Goal: Task Accomplishment & Management: Use online tool/utility

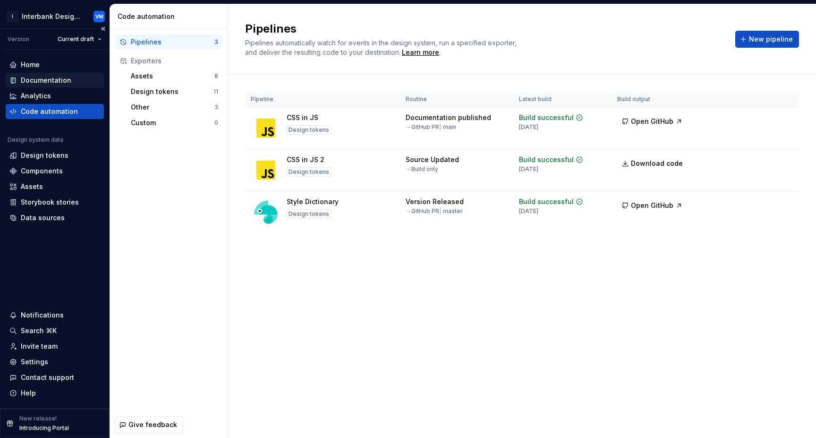
click at [55, 82] on div "Documentation" at bounding box center [46, 80] width 51 height 9
click at [55, 80] on div "Documentation" at bounding box center [46, 80] width 51 height 9
click at [62, 78] on div "Documentation" at bounding box center [46, 80] width 51 height 9
click at [63, 80] on div "Documentation" at bounding box center [46, 80] width 51 height 9
click at [64, 80] on div "Documentation" at bounding box center [46, 80] width 51 height 9
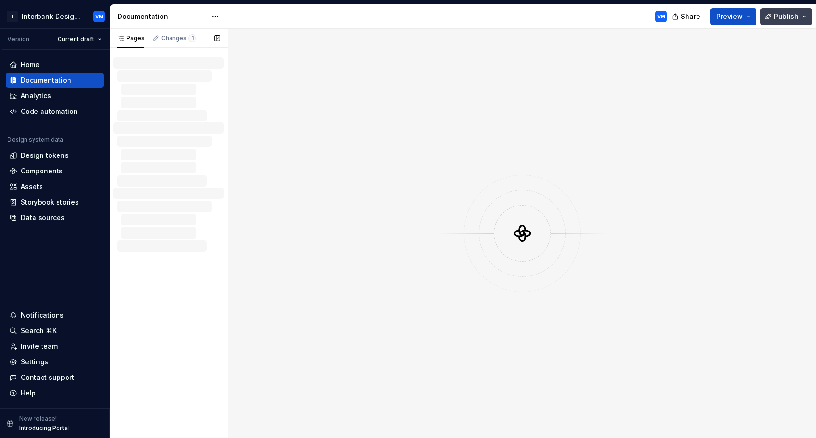
click at [803, 16] on button "Publish" at bounding box center [786, 16] width 52 height 17
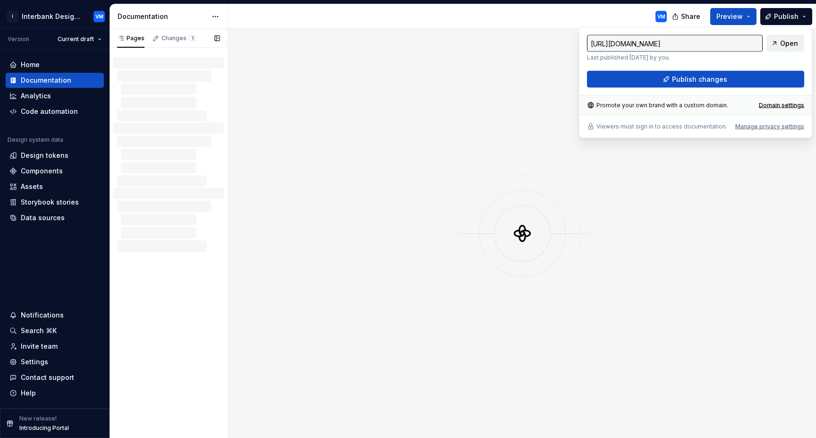
click at [784, 43] on span "Open" at bounding box center [789, 43] width 18 height 9
click at [85, 18] on html "I Interbank Design System VM Version Current draft Home Documentation Analytics…" at bounding box center [408, 219] width 816 height 438
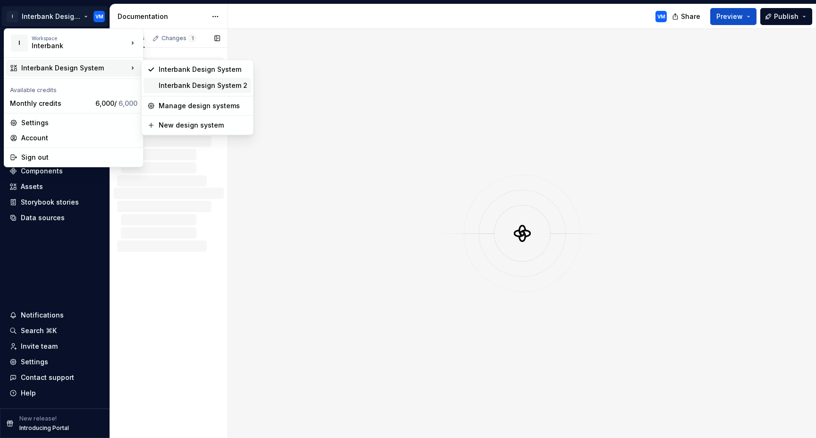
click at [170, 81] on div "Interbank Design System 2" at bounding box center [203, 85] width 89 height 9
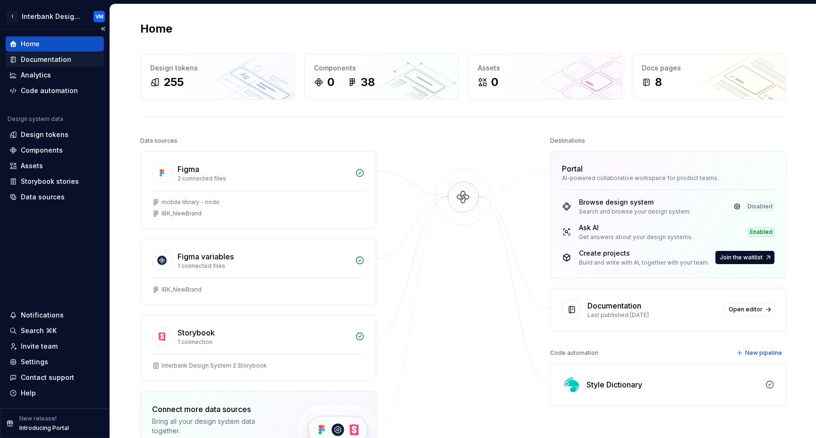
click at [73, 60] on div "Documentation" at bounding box center [54, 59] width 91 height 9
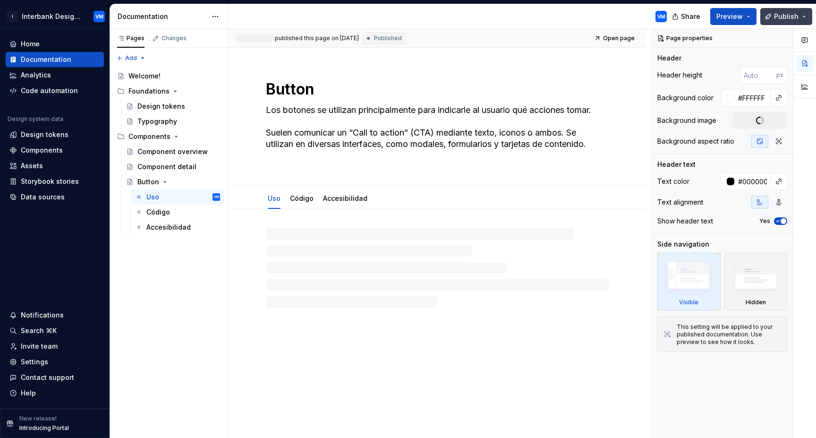
click at [785, 17] on span "Publish" at bounding box center [786, 16] width 25 height 9
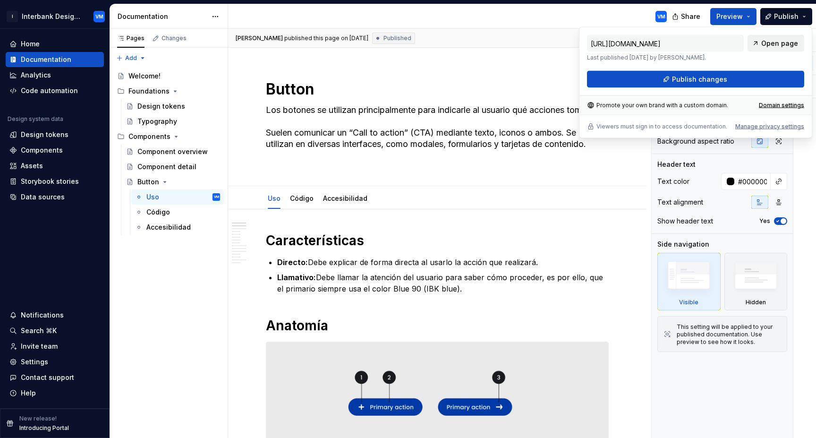
click at [763, 43] on link "Open page" at bounding box center [776, 43] width 57 height 17
type textarea "*"
